Goal: Information Seeking & Learning: Learn about a topic

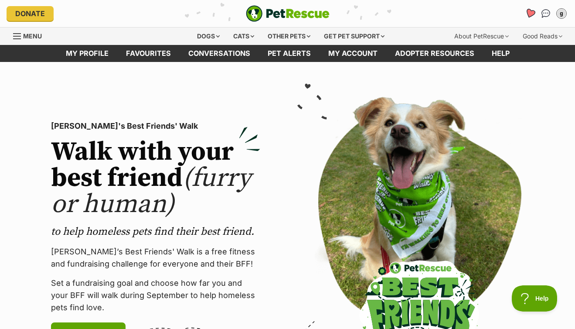
click at [530, 14] on icon "Favourites" at bounding box center [530, 13] width 10 height 10
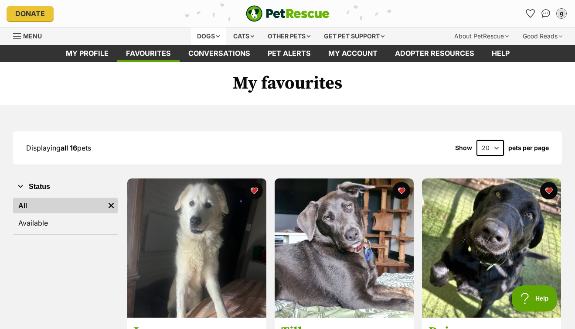
click at [202, 34] on div "Dogs" at bounding box center [208, 35] width 35 height 17
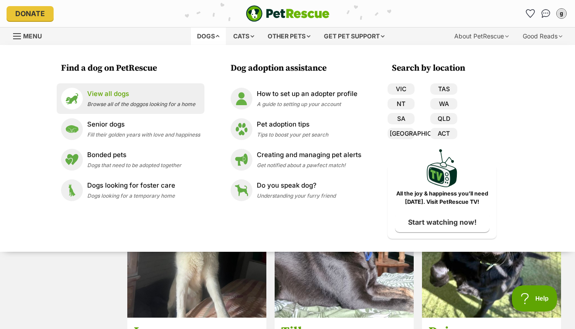
click at [119, 93] on p "View all dogs" at bounding box center [141, 94] width 108 height 10
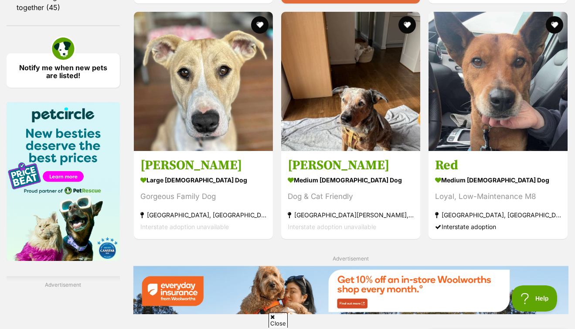
scroll to position [1228, 0]
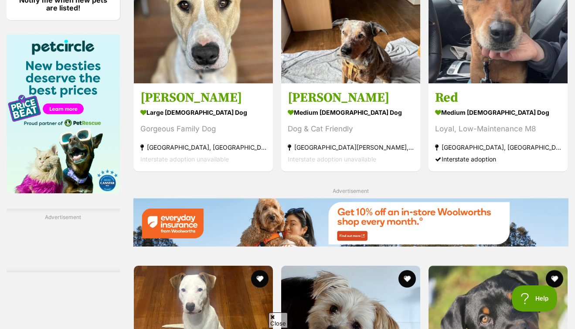
scroll to position [1383, 0]
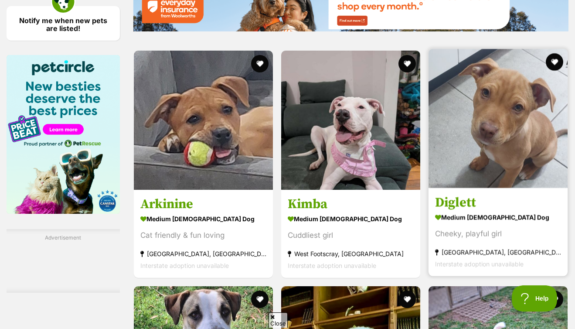
scroll to position [1478, 0]
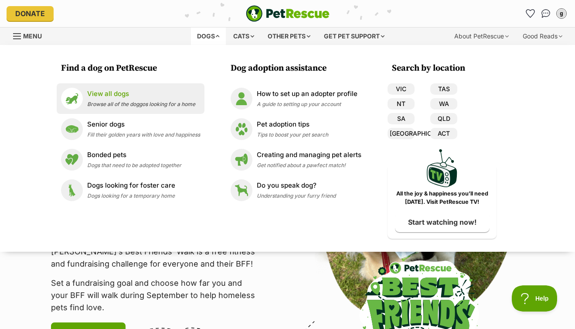
click at [78, 100] on img at bounding box center [72, 99] width 22 height 22
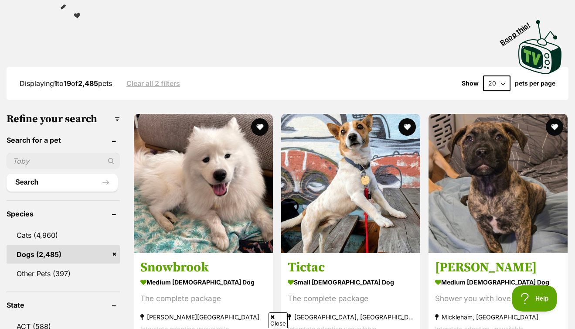
click at [58, 160] on input "text" at bounding box center [63, 161] width 113 height 17
type input "[PERSON_NAME]"
click at [25, 182] on button "Search" at bounding box center [62, 181] width 111 height 17
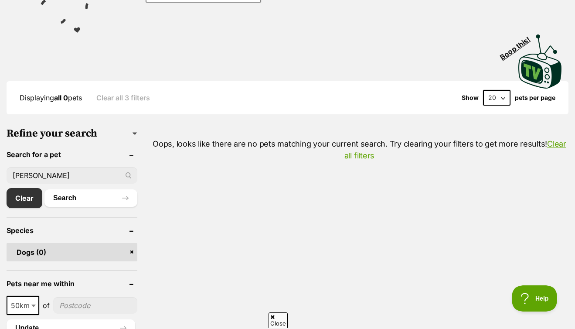
click at [44, 177] on input "elio" at bounding box center [72, 175] width 131 height 17
click at [68, 196] on button "Search" at bounding box center [90, 197] width 93 height 17
